Goal: Contribute content

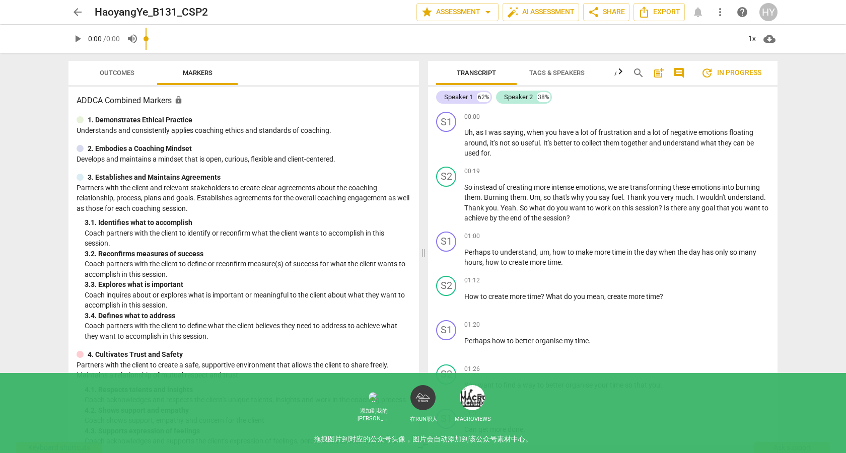
click at [657, 72] on span "post_add" at bounding box center [659, 73] width 12 height 12
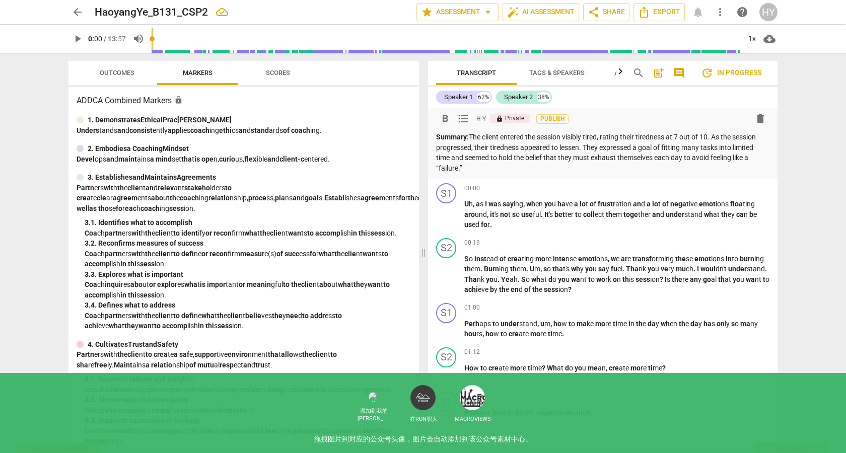
click at [460, 166] on p "Summary: The client entered the session visibly tired, rating their tiredness a…" at bounding box center [602, 152] width 333 height 41
click at [791, 164] on div "arrow_back HaoyangYe_B131_CSP2 Saved edit star Assessment arrow_drop_down auto_…" at bounding box center [423, 226] width 846 height 453
click at [550, 116] on span "Publish" at bounding box center [552, 119] width 15 height 9
click at [515, 169] on p "Summary: The client entered the session visibly tired, rating their tiredness a…" at bounding box center [602, 152] width 333 height 41
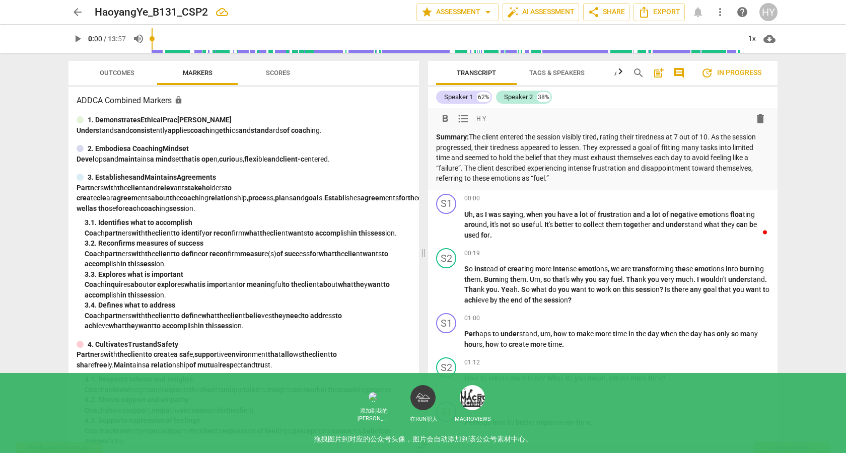
click at [467, 168] on p "Summary: The client entered the session visibly tired, rating their tiredness a…" at bounding box center [602, 158] width 333 height 52
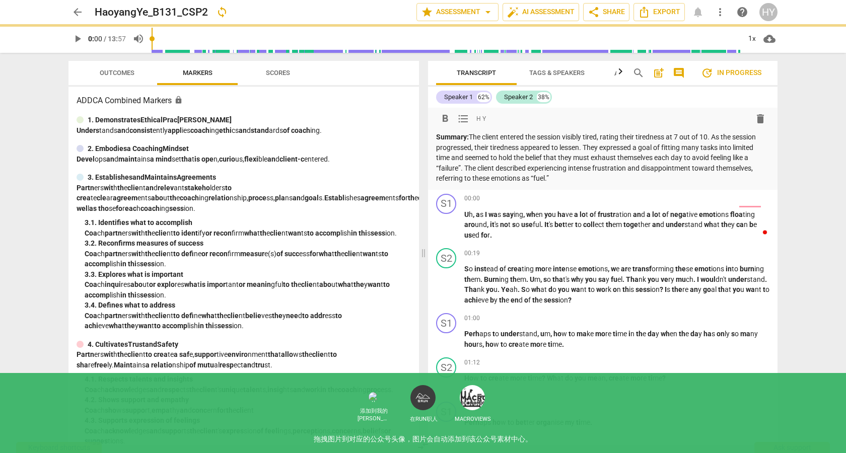
click at [562, 176] on p "Summary: The client entered the session visibly tired, rating their tiredness a…" at bounding box center [602, 158] width 333 height 52
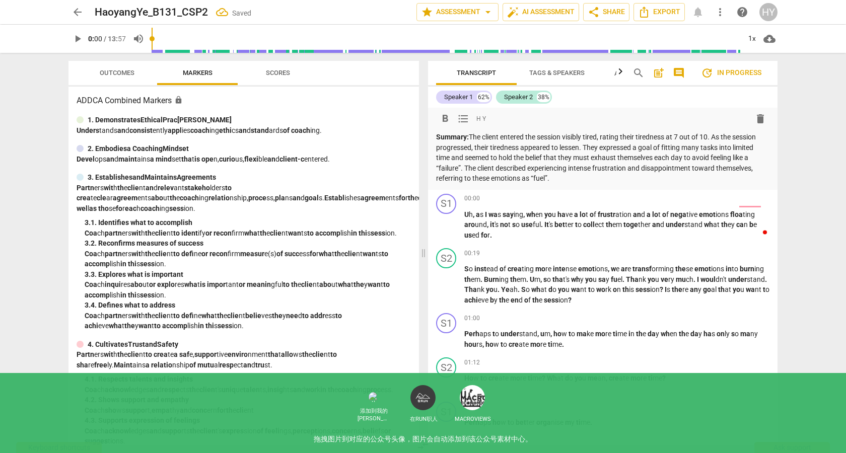
click at [797, 158] on div "arrow_back HaoyangYe_B131_CSP2 Saved edit star Assessment arrow_drop_down auto_…" at bounding box center [423, 226] width 846 height 453
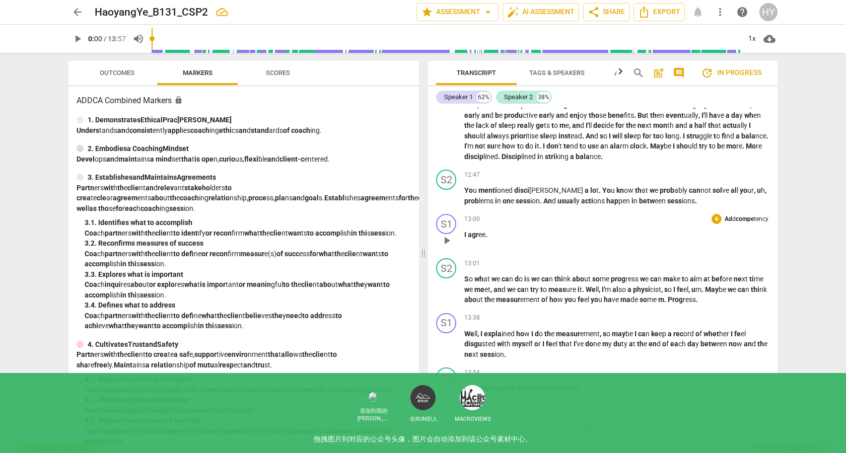
scroll to position [2810, 0]
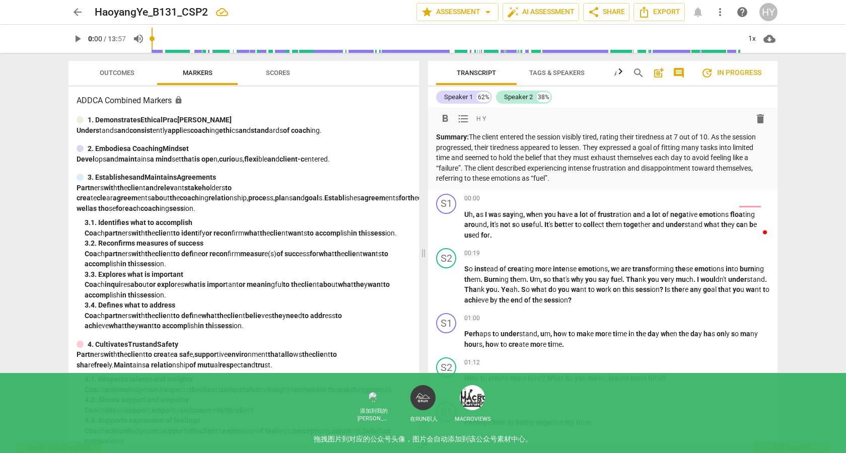
click at [556, 177] on p "Summary: The client entered the session visibly tired, rating their tiredness a…" at bounding box center [602, 158] width 333 height 52
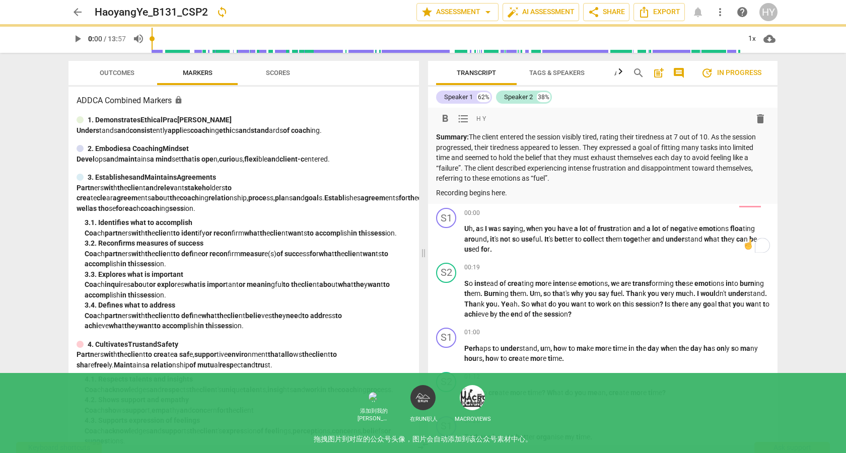
click at [802, 179] on div "arrow_back HaoyangYe_B131_CSP2 sync edit star Assessment arrow_drop_down auto_f…" at bounding box center [423, 226] width 846 height 453
